Goal: Task Accomplishment & Management: Complete application form

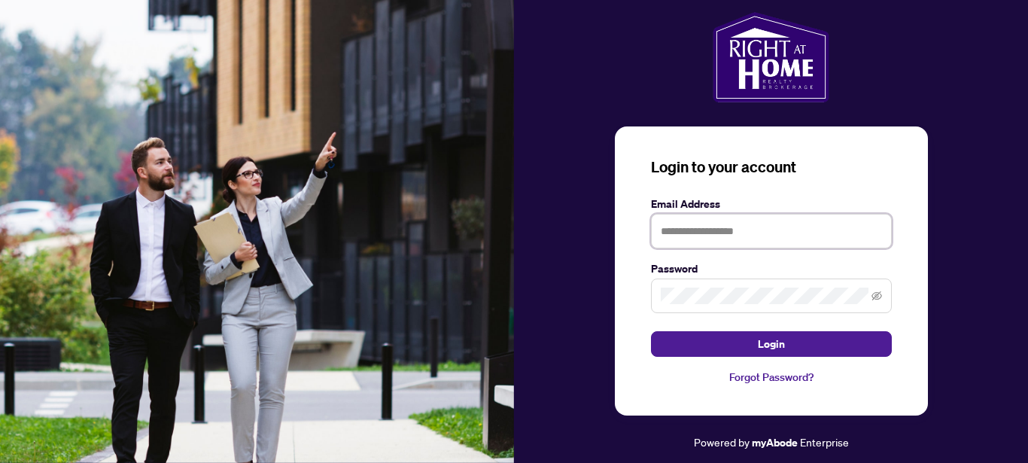
click at [660, 231] on input "text" at bounding box center [771, 231] width 241 height 35
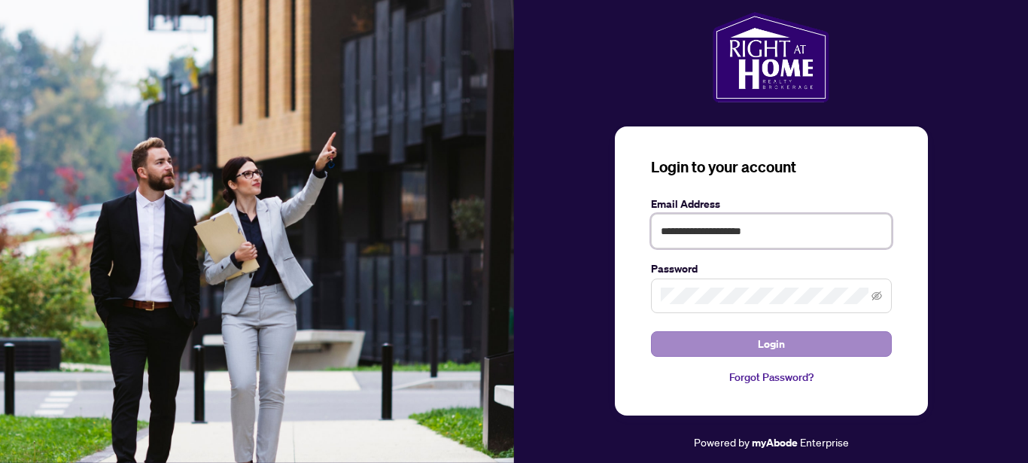
type input "**********"
click at [773, 343] on span "Login" at bounding box center [771, 344] width 27 height 24
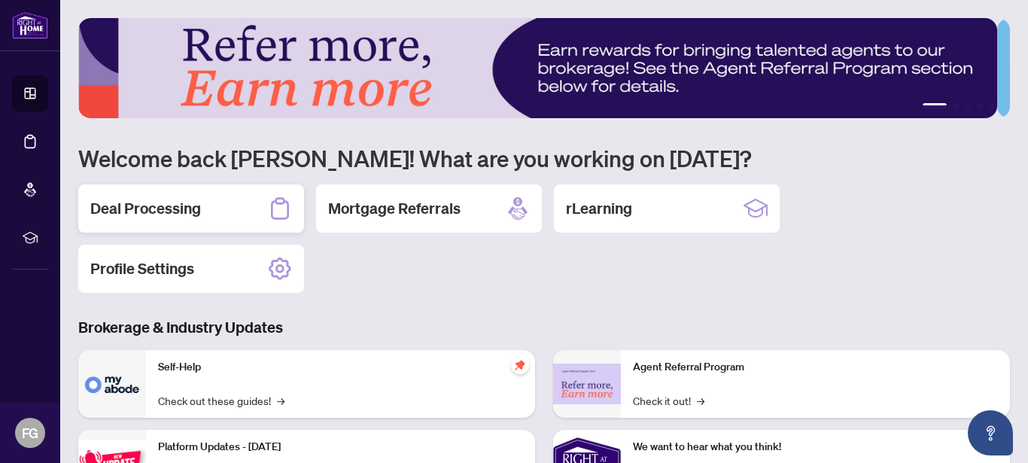
click at [148, 210] on h2 "Deal Processing" at bounding box center [145, 208] width 111 height 21
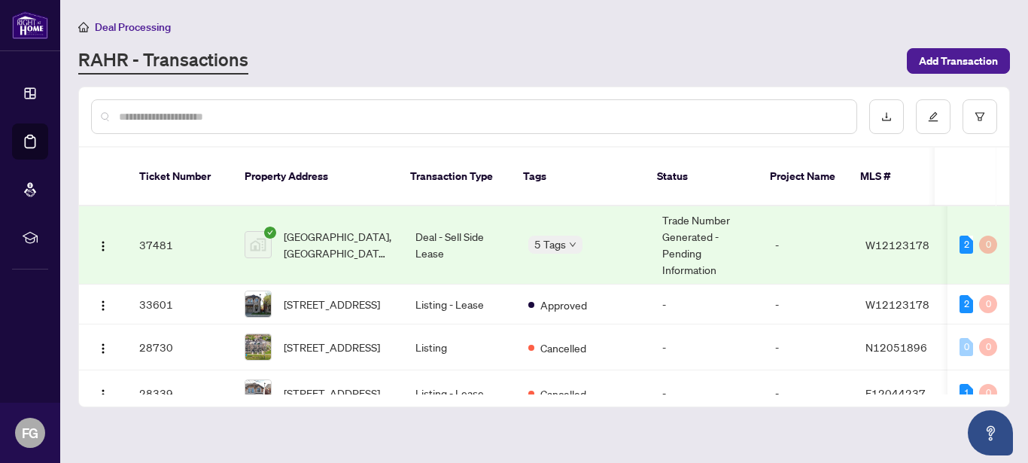
scroll to position [166, 0]
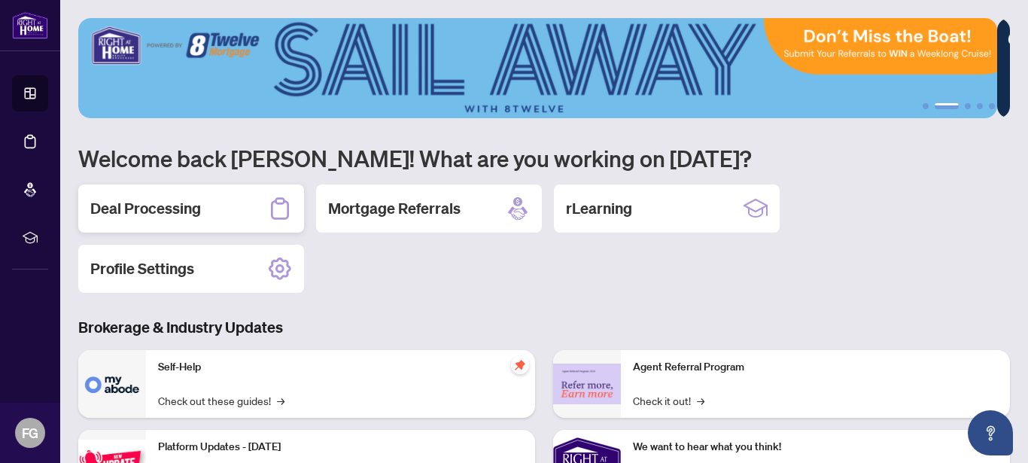
click at [150, 206] on h2 "Deal Processing" at bounding box center [145, 208] width 111 height 21
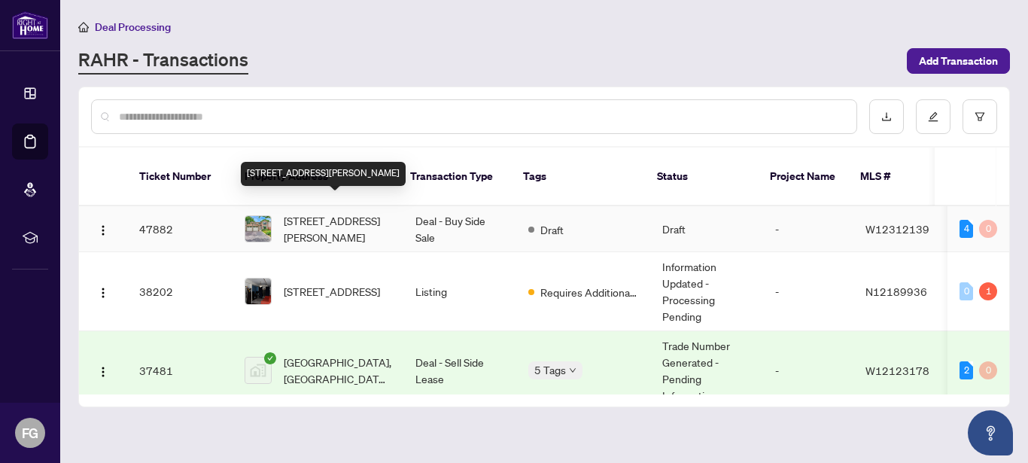
click at [342, 212] on span "[STREET_ADDRESS][PERSON_NAME]" at bounding box center [338, 228] width 108 height 33
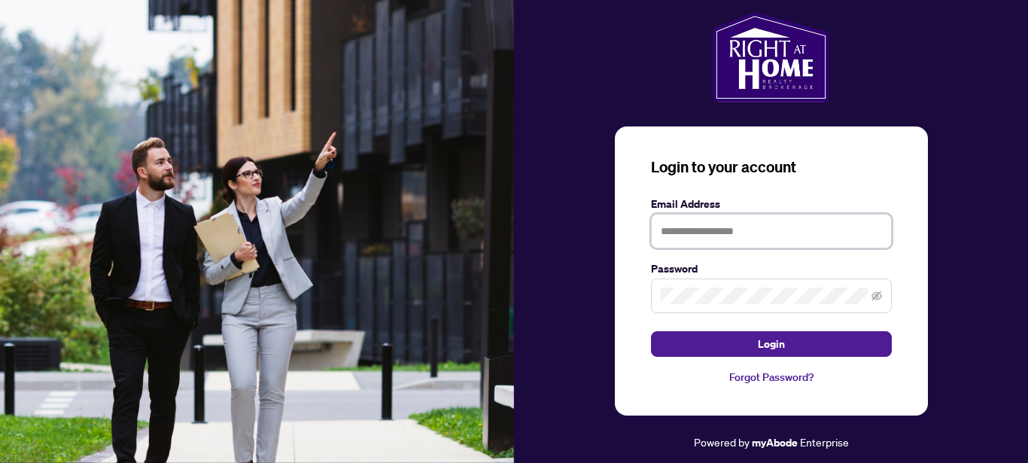
click at [678, 228] on input "text" at bounding box center [771, 231] width 241 height 35
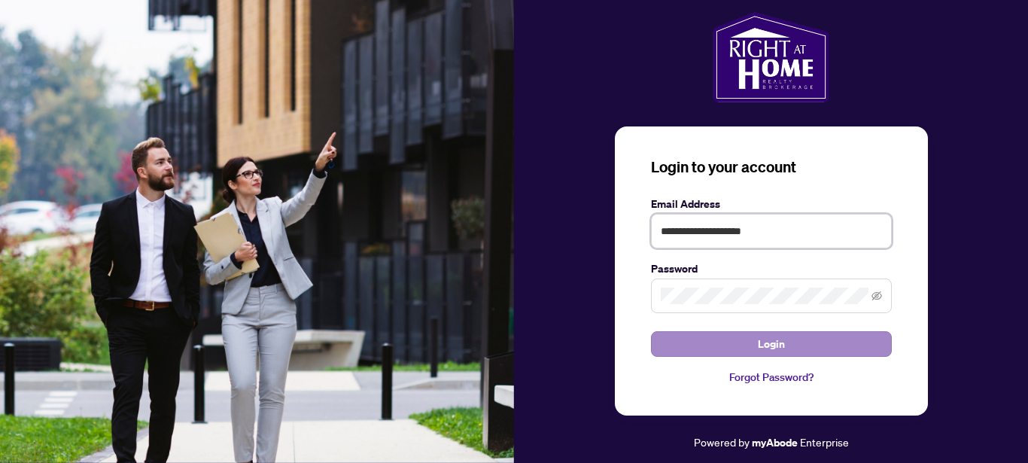
type input "**********"
click at [769, 340] on span "Login" at bounding box center [771, 344] width 27 height 24
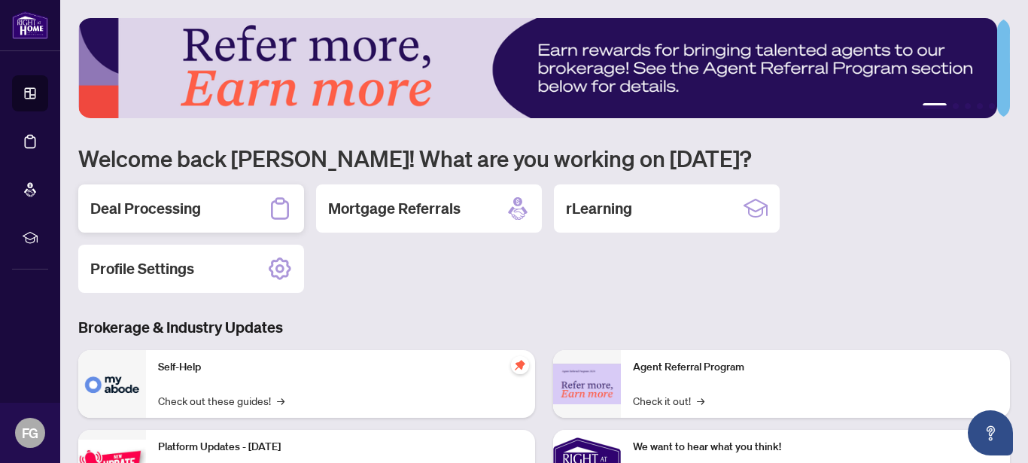
click at [166, 206] on h2 "Deal Processing" at bounding box center [145, 208] width 111 height 21
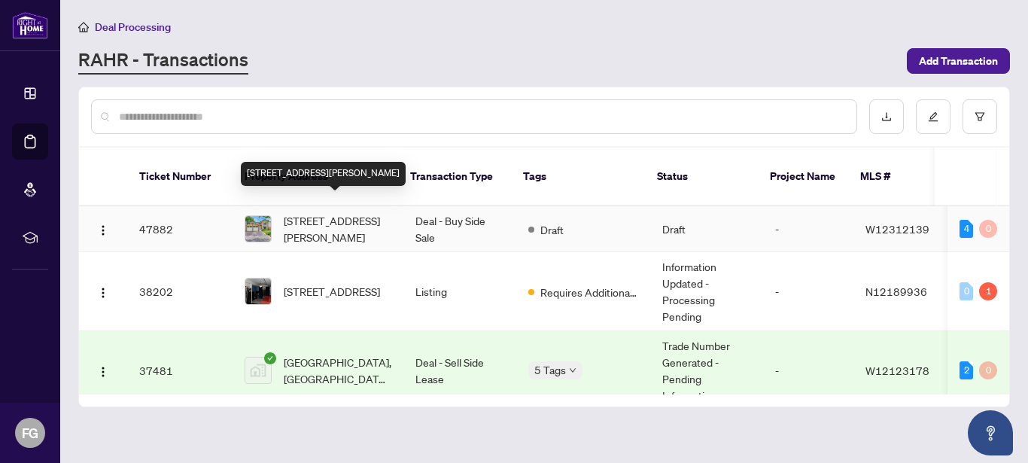
click at [315, 212] on span "[STREET_ADDRESS][PERSON_NAME]" at bounding box center [338, 228] width 108 height 33
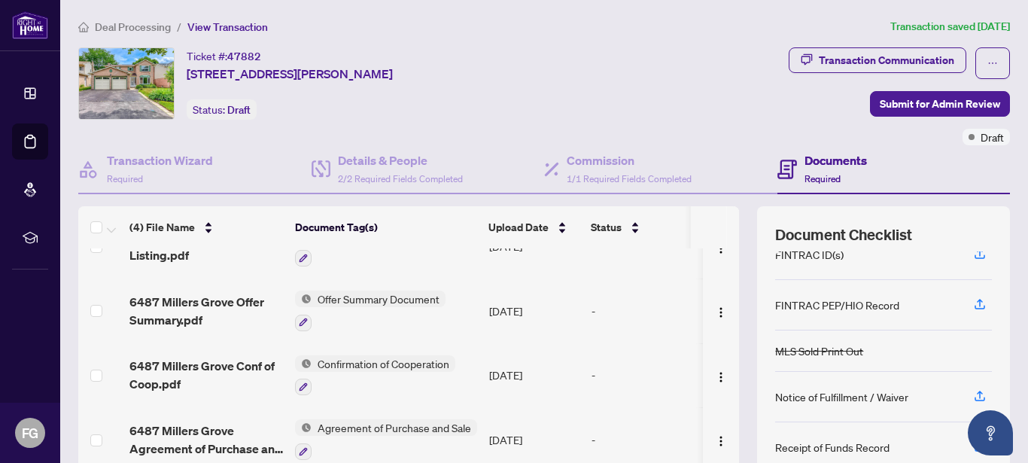
scroll to position [164, 0]
drag, startPoint x: 977, startPoint y: 385, endPoint x: 964, endPoint y: 287, distance: 99.4
click at [961, 285] on body "Dashboard Deal Processing Mortgage Referrals rLearning FG [PERSON_NAME] [EMAIL_…" at bounding box center [514, 231] width 1028 height 463
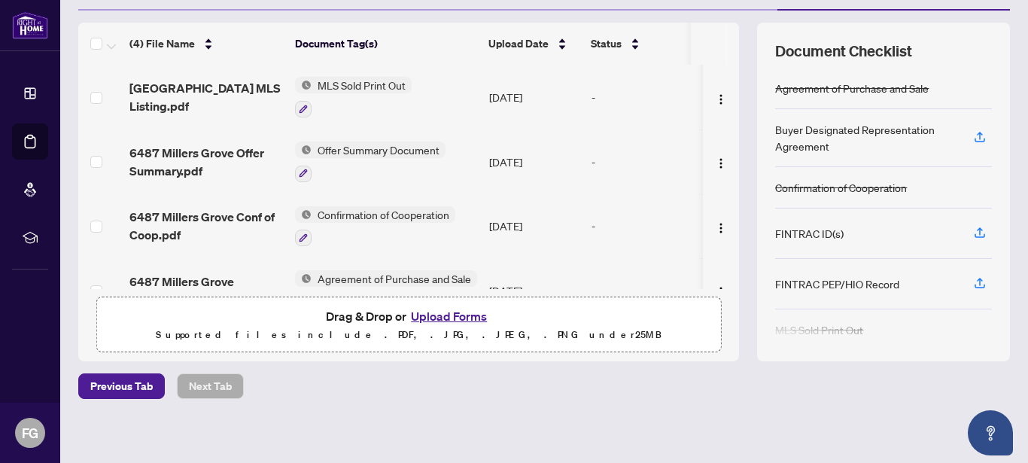
scroll to position [190, 0]
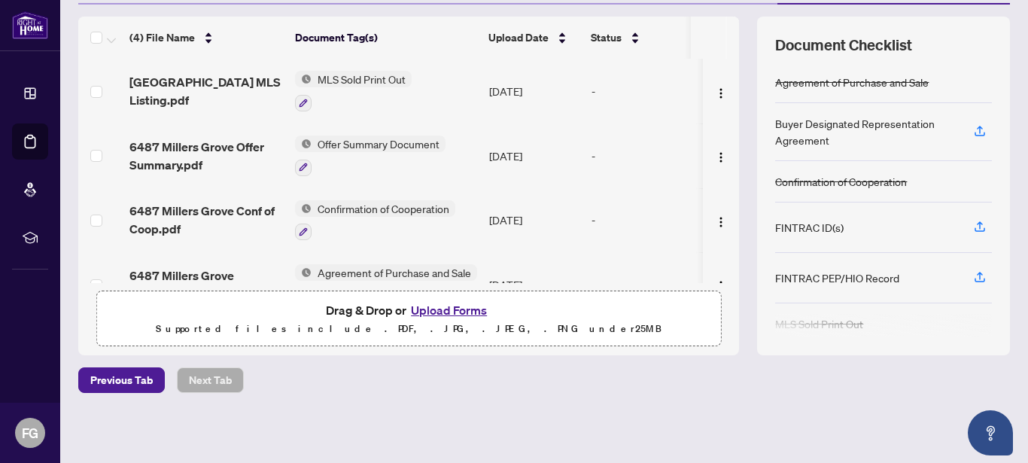
click at [427, 310] on button "Upload Forms" at bounding box center [448, 310] width 85 height 20
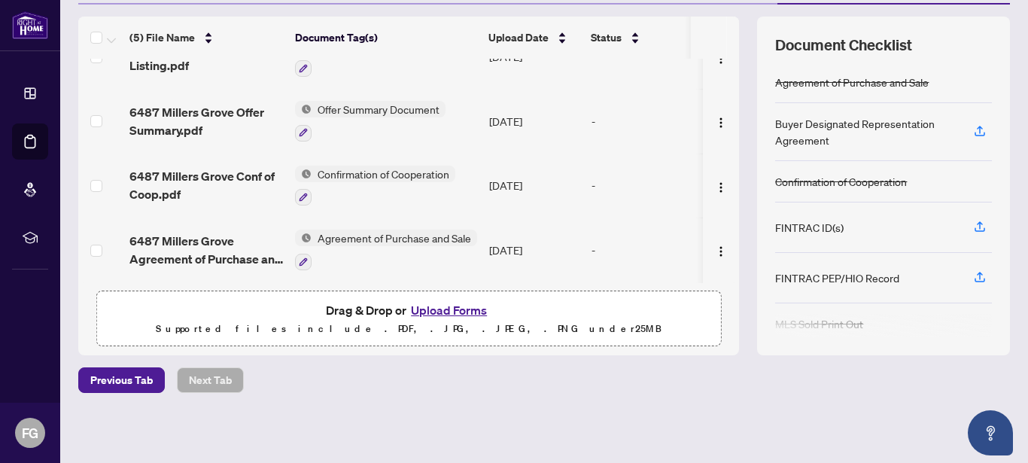
scroll to position [0, 0]
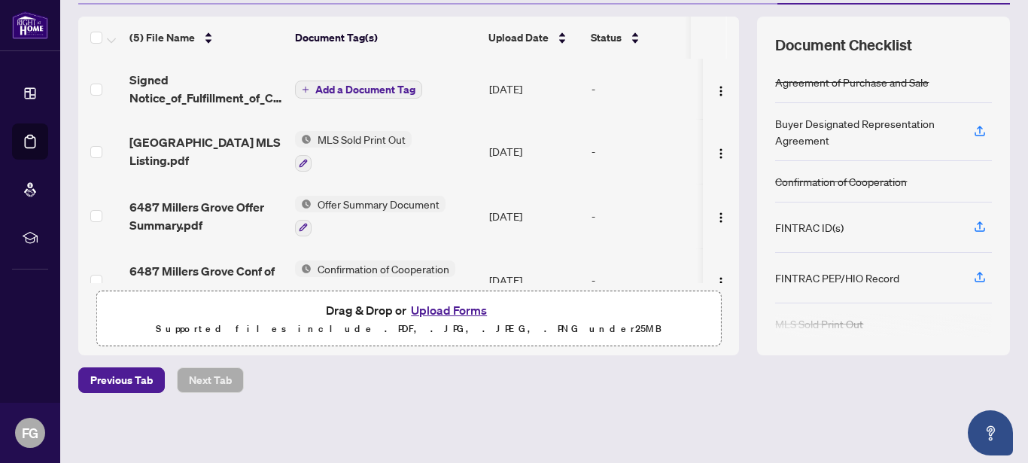
click at [342, 88] on span "Add a Document Tag" at bounding box center [365, 89] width 100 height 11
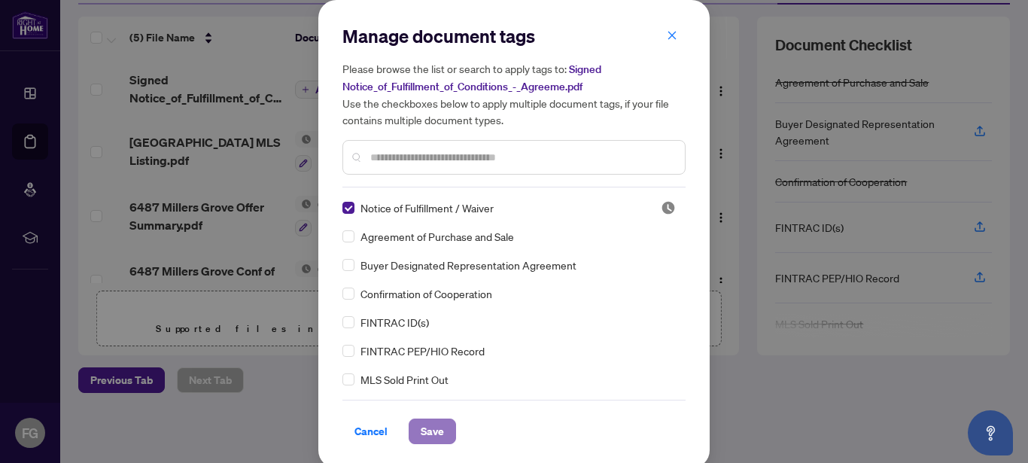
click at [427, 429] on span "Save" at bounding box center [432, 431] width 23 height 24
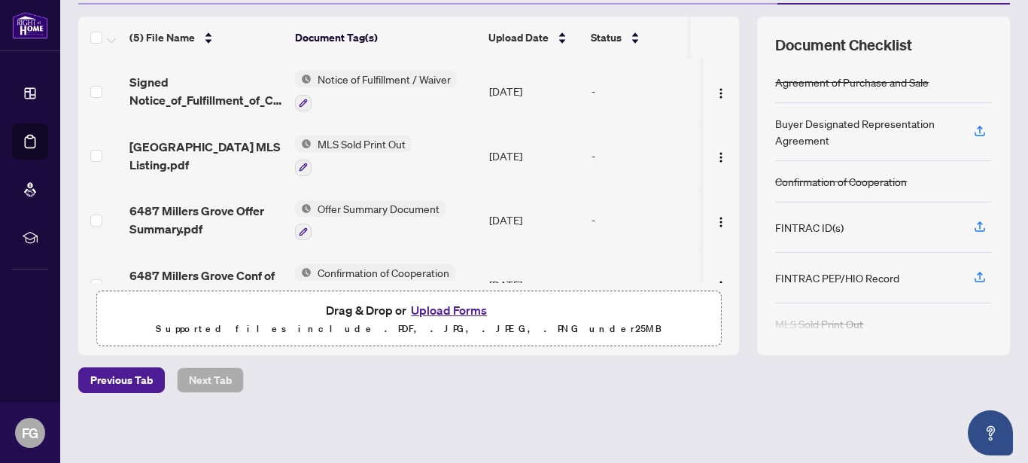
click at [424, 309] on button "Upload Forms" at bounding box center [448, 310] width 85 height 20
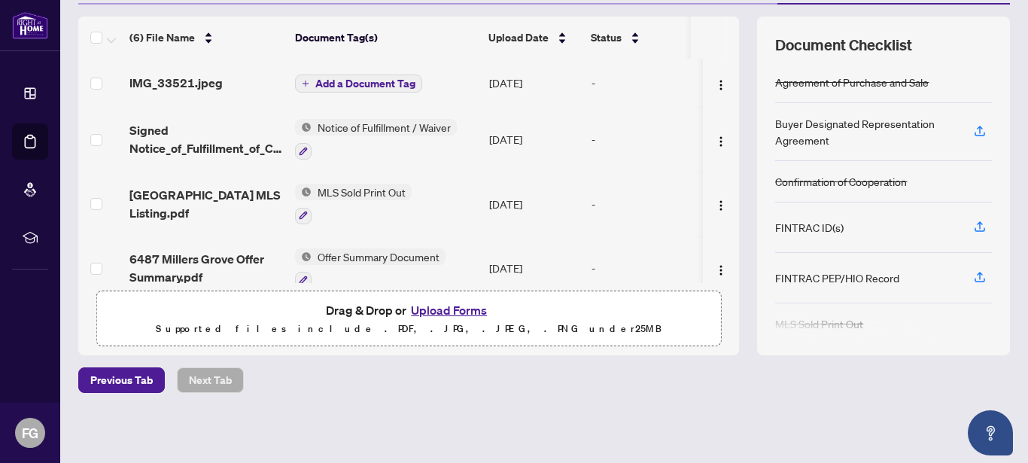
click at [333, 80] on span "Add a Document Tag" at bounding box center [365, 83] width 100 height 11
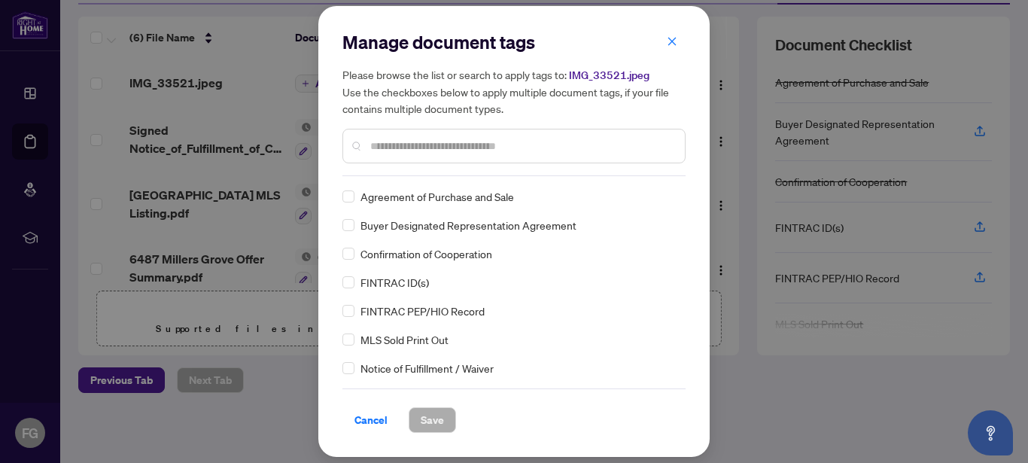
click at [374, 145] on input "text" at bounding box center [521, 146] width 302 height 17
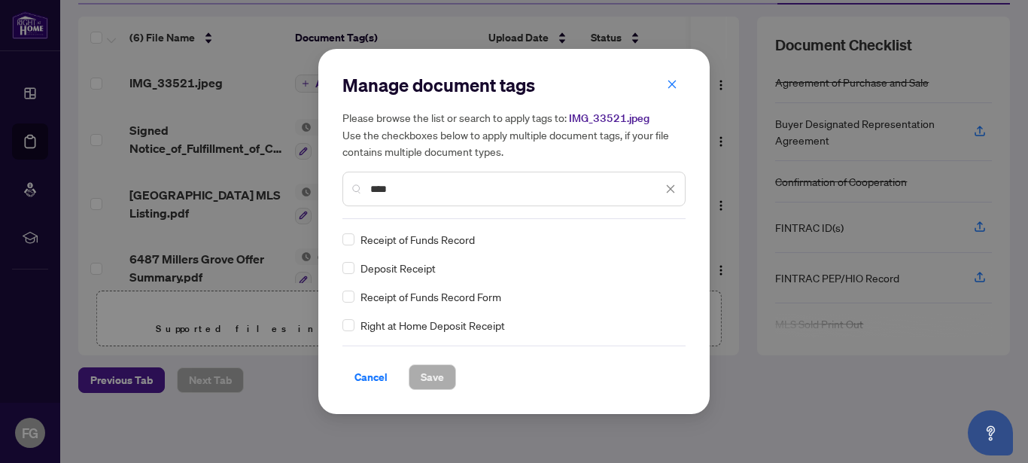
type input "****"
click at [433, 377] on span "Save" at bounding box center [432, 377] width 23 height 24
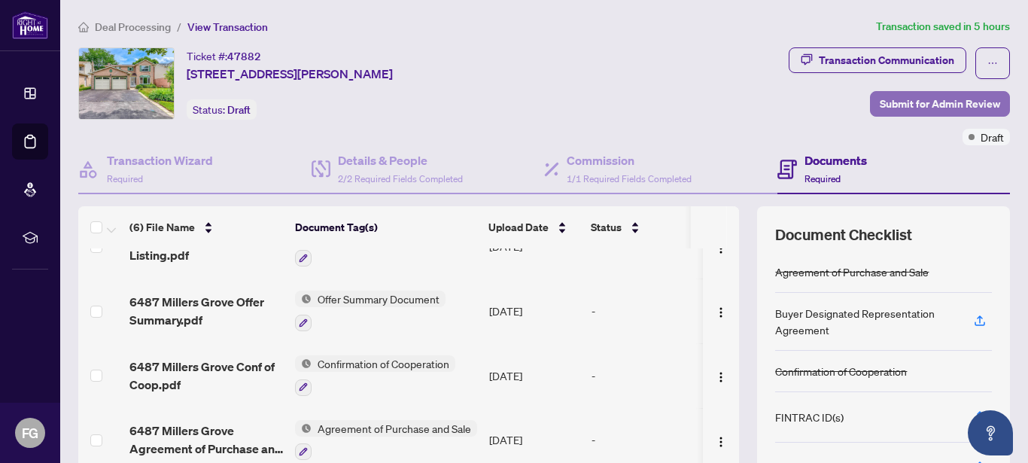
click at [919, 104] on span "Submit for Admin Review" at bounding box center [939, 104] width 120 height 24
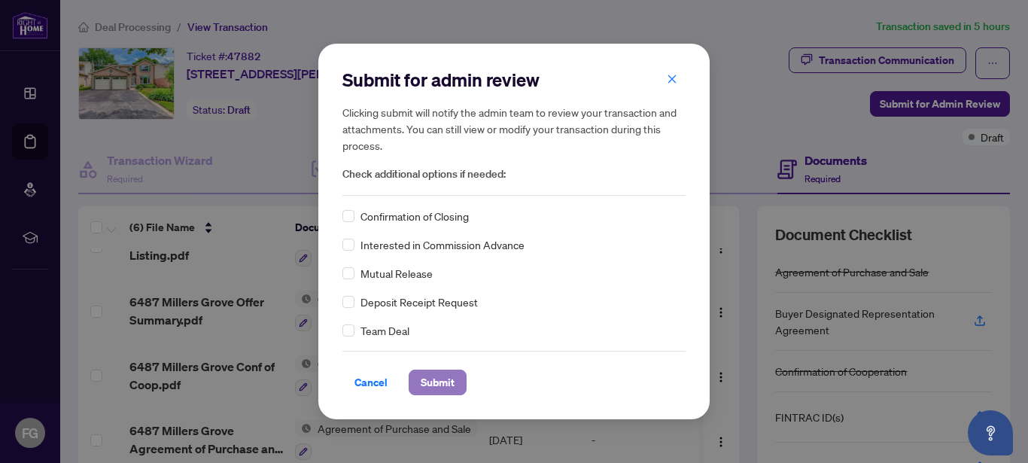
click at [436, 383] on span "Submit" at bounding box center [438, 382] width 34 height 24
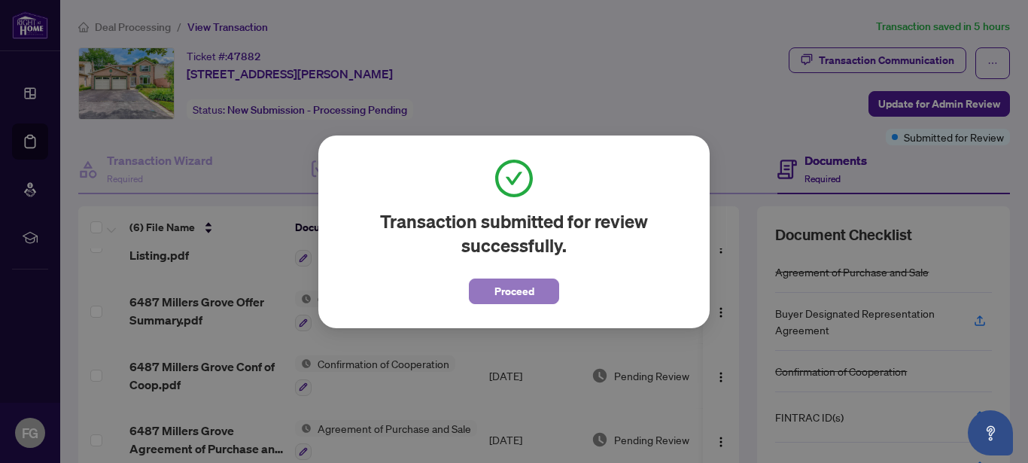
click at [513, 292] on span "Proceed" at bounding box center [514, 291] width 40 height 24
